Goal: Information Seeking & Learning: Learn about a topic

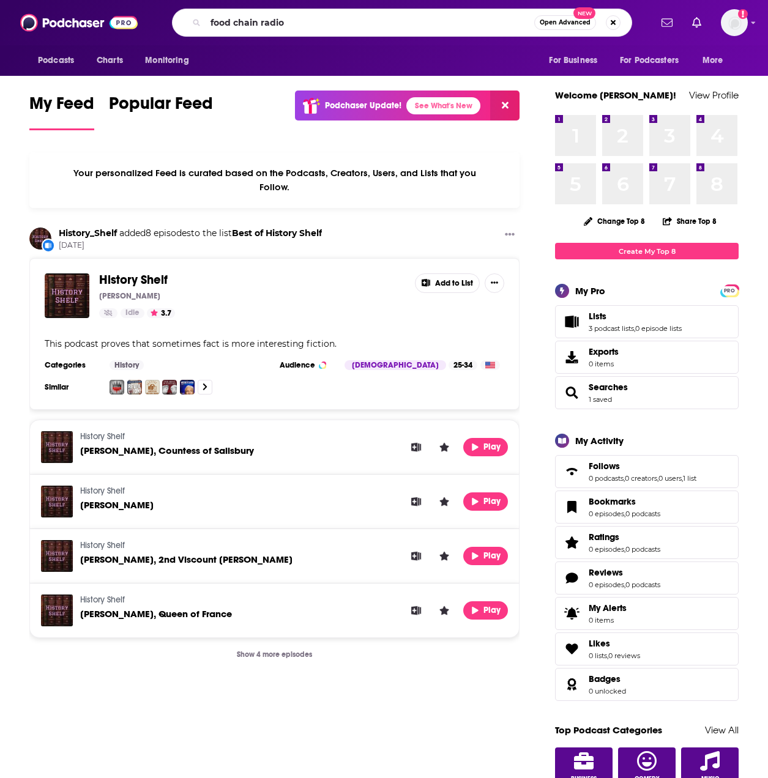
type input "food chain radio"
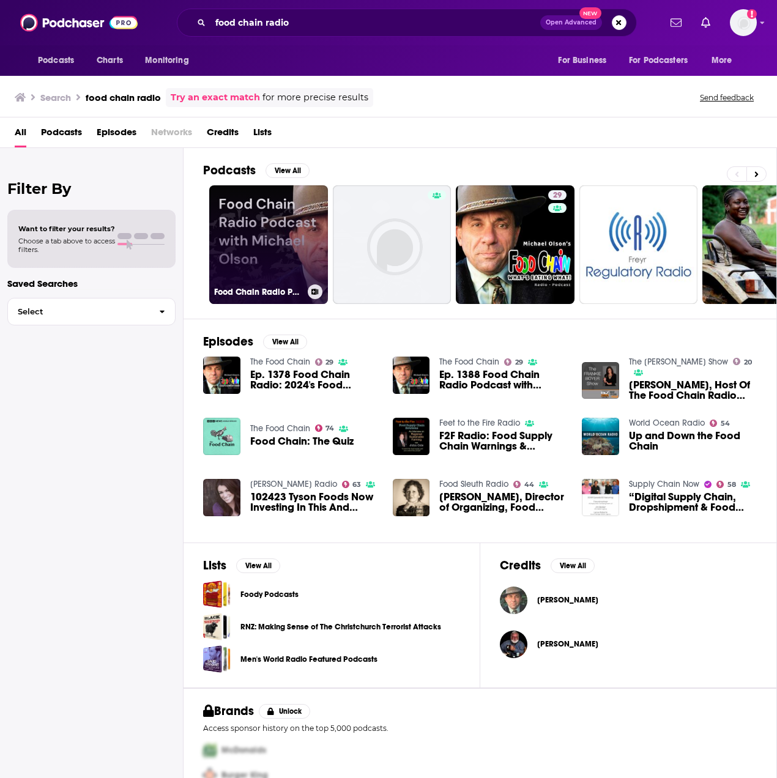
click at [255, 245] on link "Food Chain Radio Podcast with [PERSON_NAME]" at bounding box center [268, 244] width 119 height 119
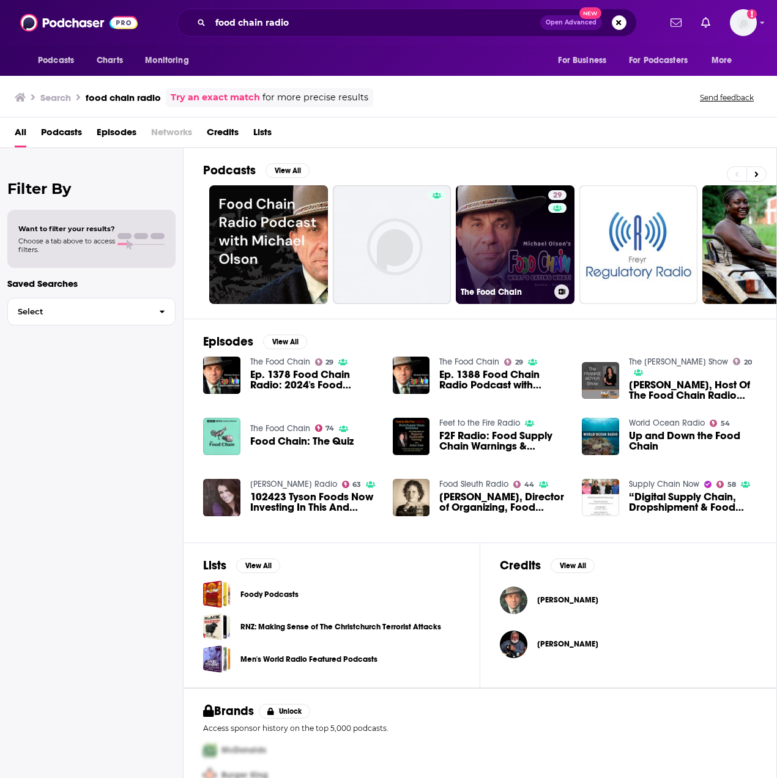
click at [484, 232] on link "29 The Food Chain" at bounding box center [515, 244] width 119 height 119
